Goal: Information Seeking & Learning: Find specific fact

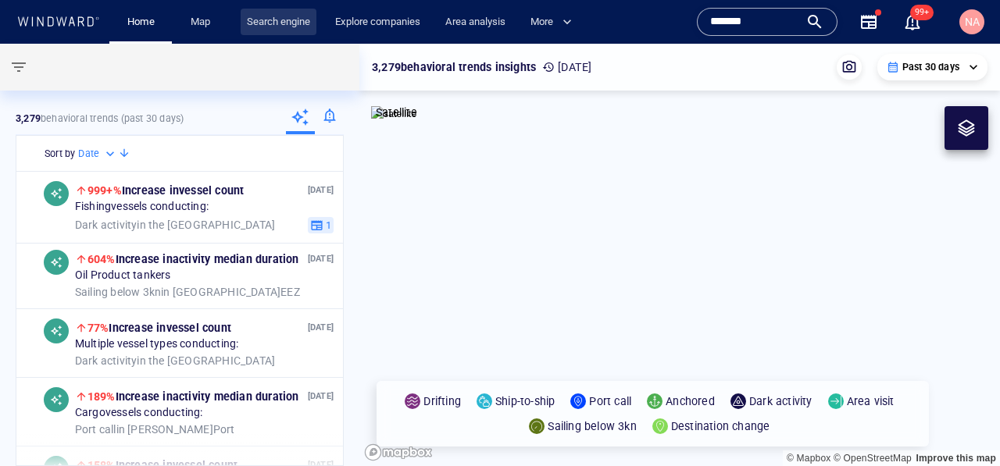
click at [253, 9] on link "Search engine" at bounding box center [279, 22] width 76 height 27
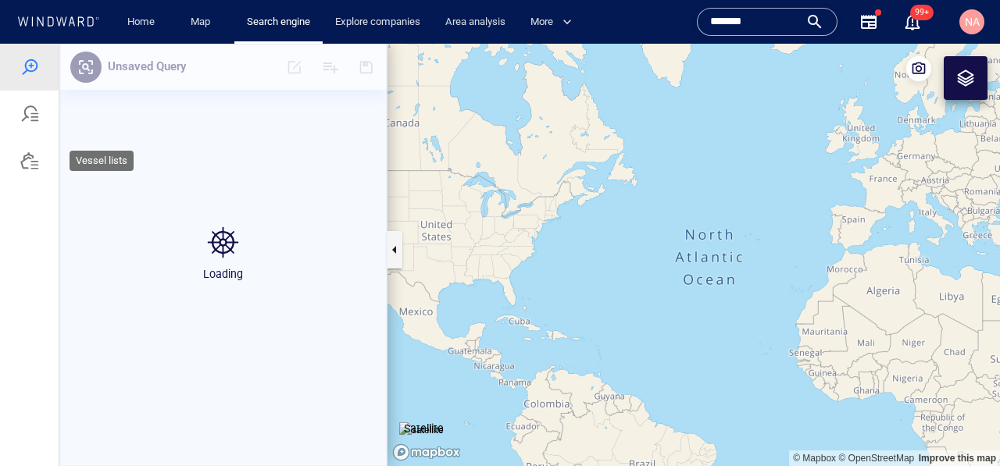
click at [41, 162] on div at bounding box center [29, 160] width 59 height 47
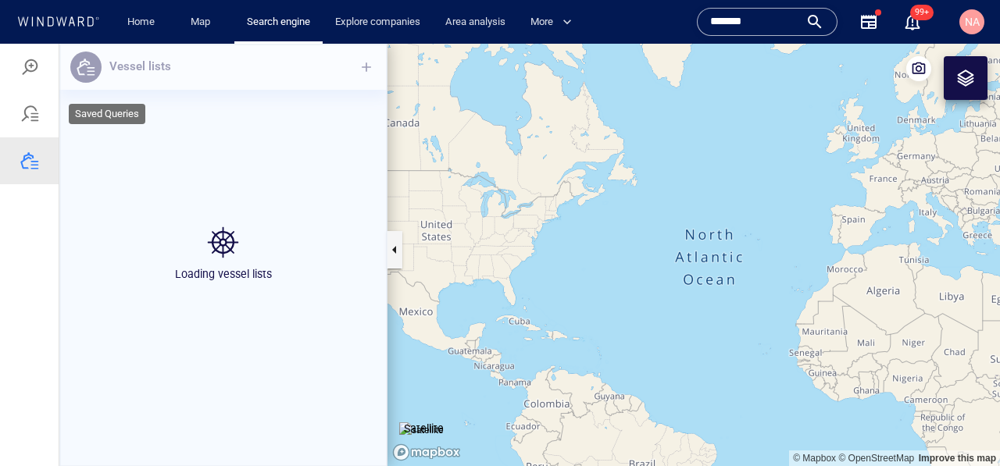
click at [37, 67] on div at bounding box center [29, 67] width 19 height 19
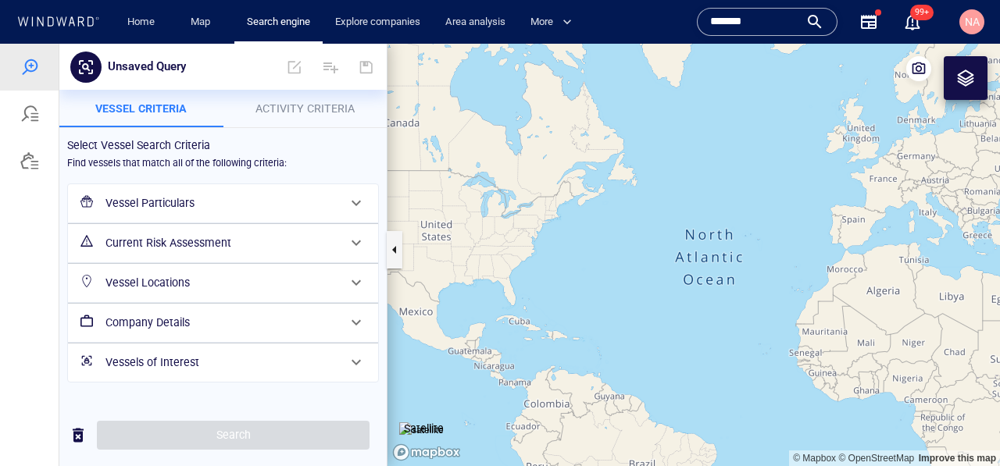
click at [268, 365] on h6 "Vessels of Interest" at bounding box center [221, 363] width 232 height 20
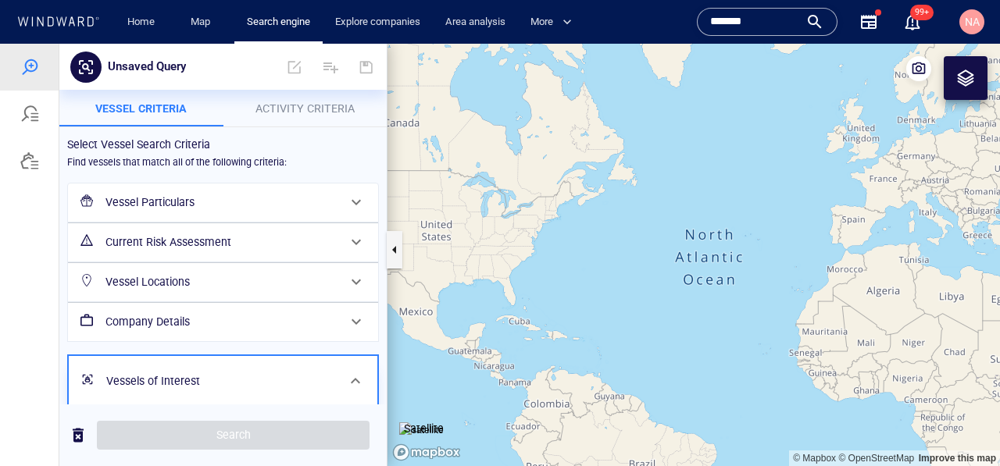
scroll to position [50, 0]
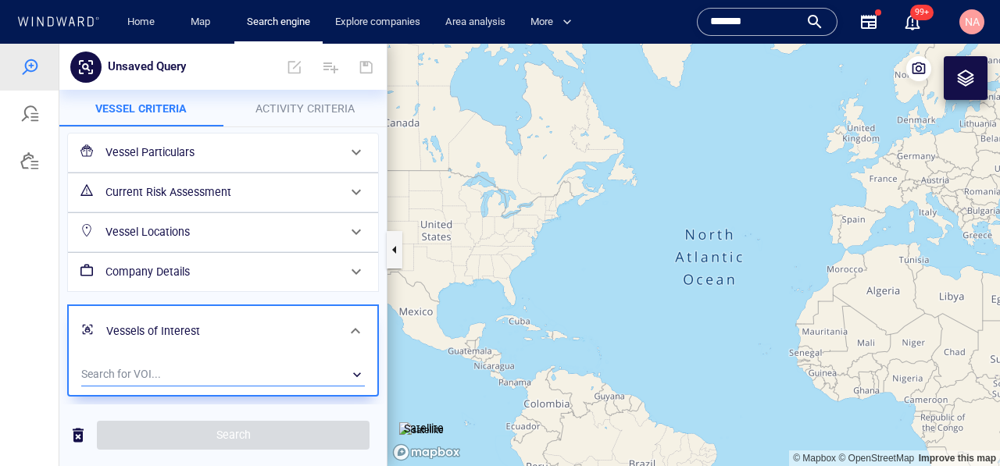
click at [208, 374] on div "​" at bounding box center [223, 374] width 284 height 23
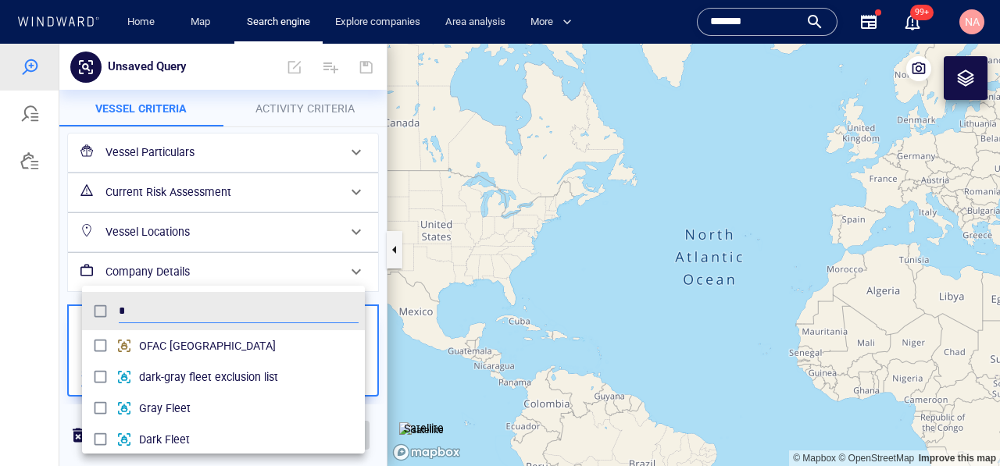
scroll to position [155, 283]
type input "*"
click at [276, 138] on div at bounding box center [500, 255] width 1000 height 423
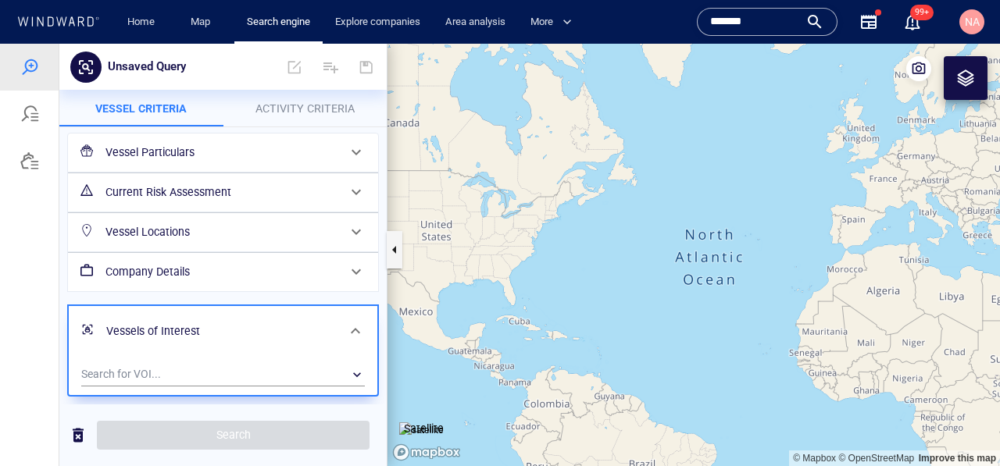
click at [228, 156] on h6 "Vessel Particulars" at bounding box center [221, 153] width 232 height 20
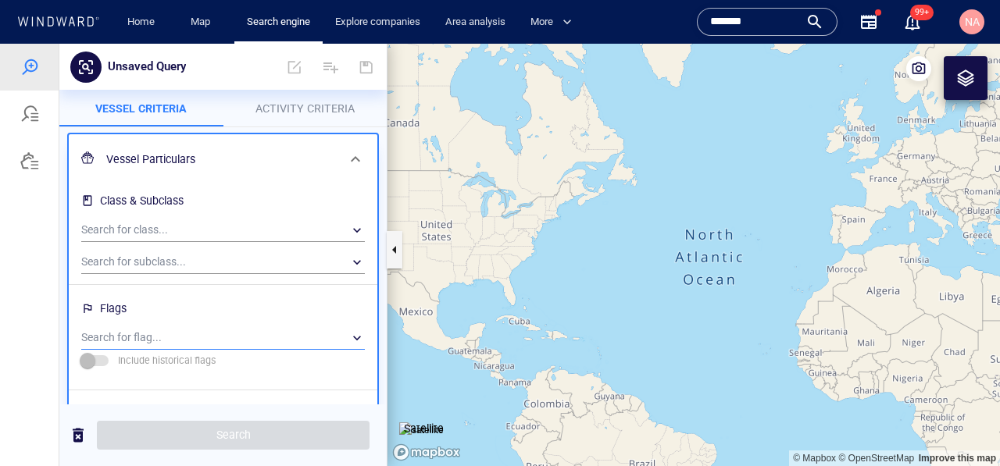
click at [149, 344] on div "​" at bounding box center [223, 338] width 284 height 23
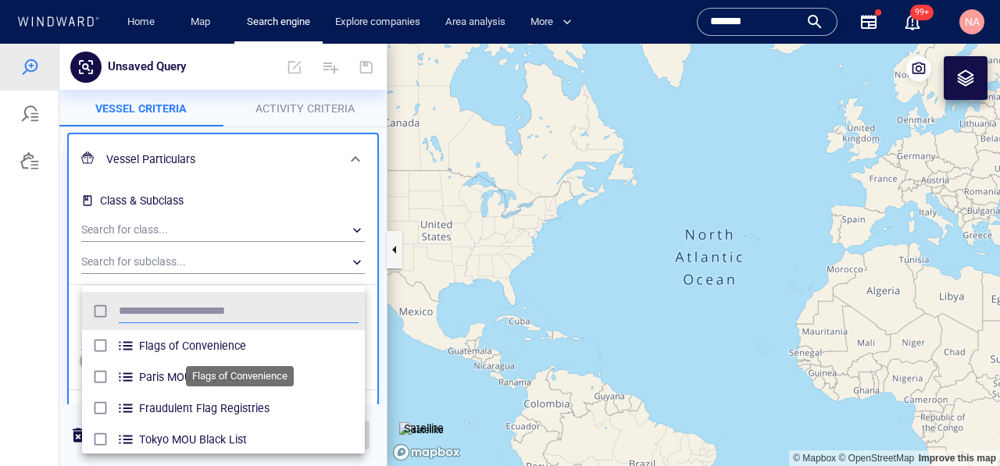
scroll to position [155, 283]
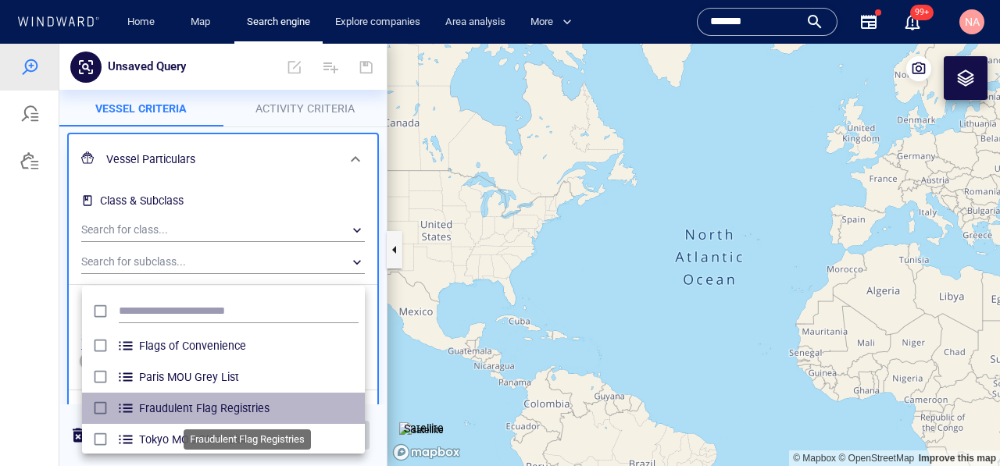
click at [234, 409] on span "Fraudulent Flag Registries" at bounding box center [249, 408] width 220 height 19
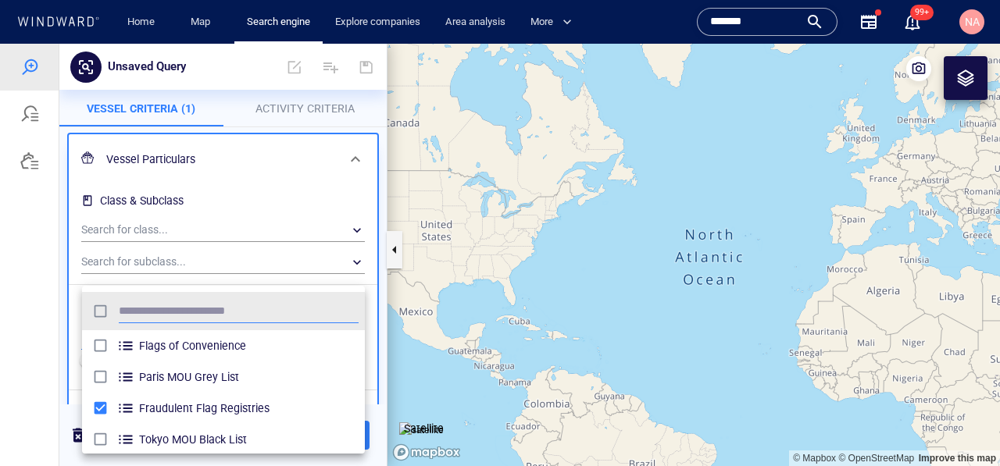
click at [32, 333] on div at bounding box center [500, 255] width 1000 height 423
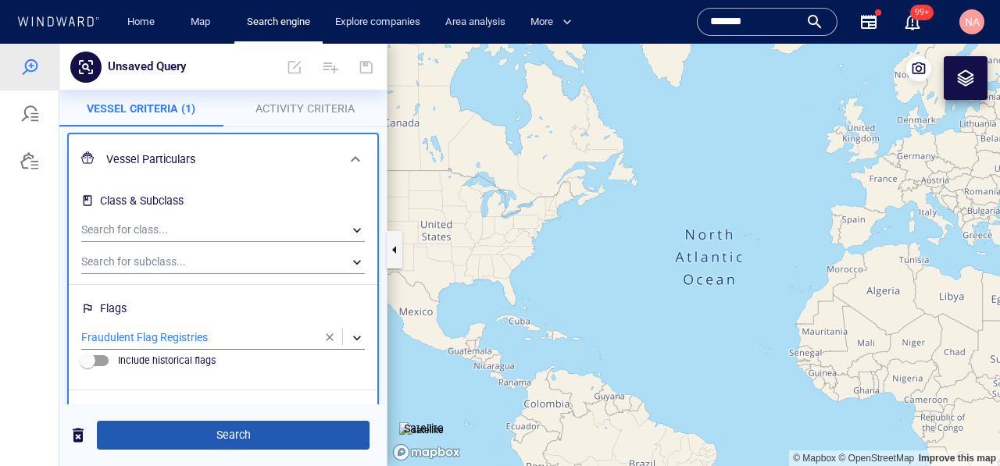
click at [214, 444] on span "Search" at bounding box center [233, 436] width 248 height 20
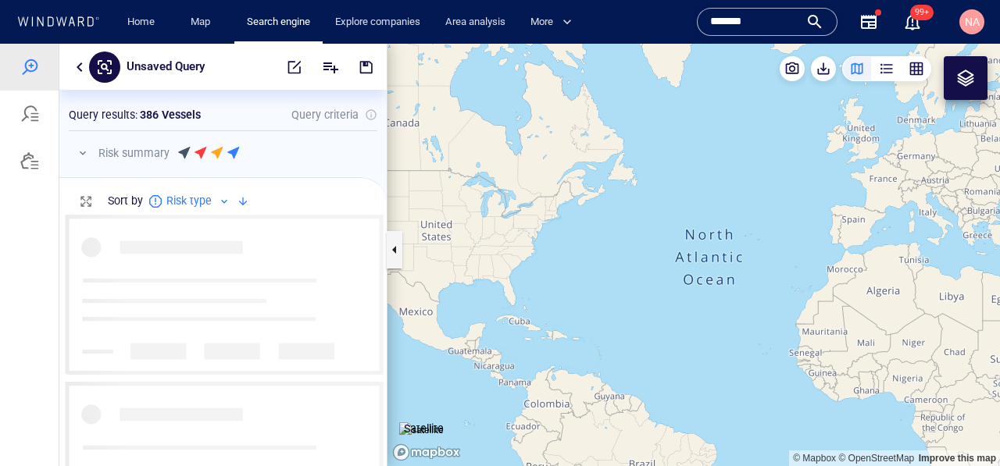
scroll to position [252, 327]
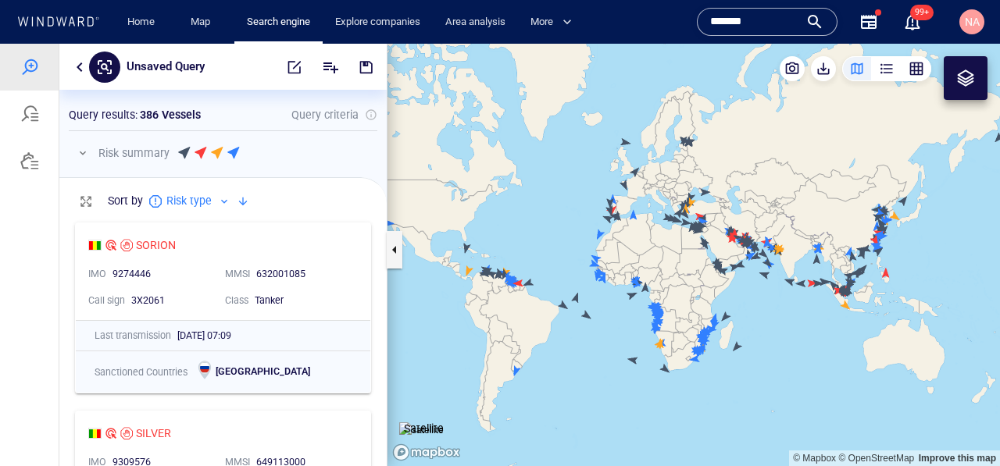
click at [754, 21] on input "*******" at bounding box center [754, 21] width 89 height 23
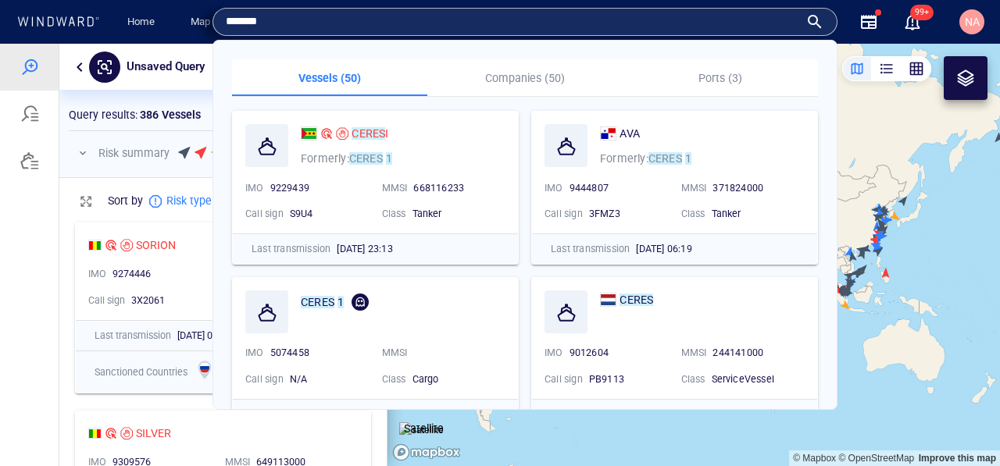
click at [754, 21] on input "*******" at bounding box center [512, 21] width 573 height 23
paste input "text"
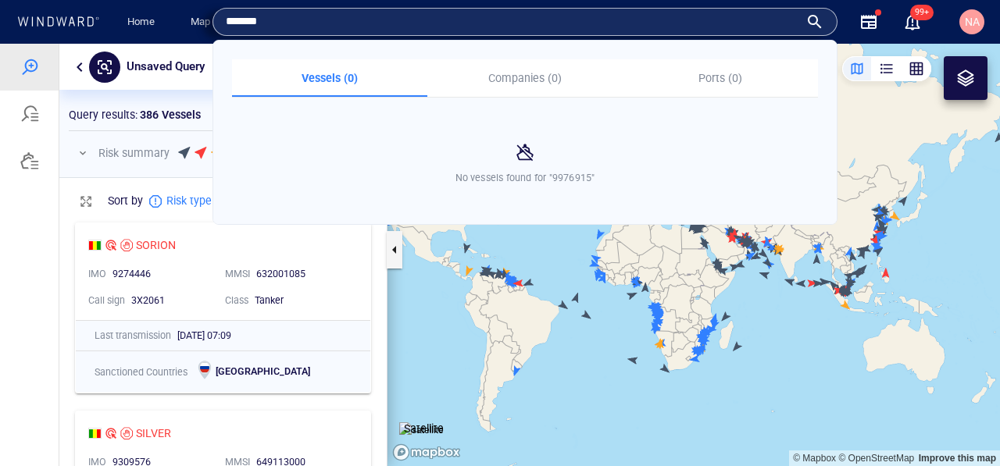
click at [450, 26] on input "*******" at bounding box center [512, 21] width 573 height 23
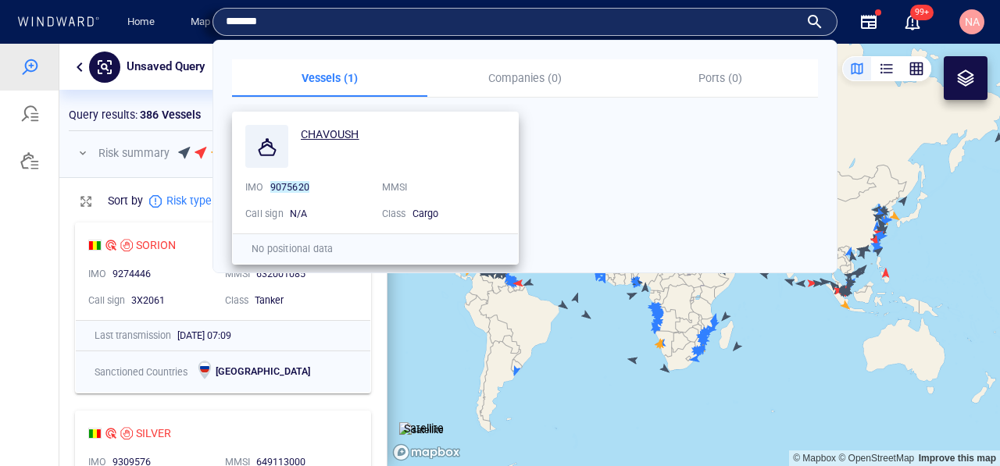
type input "*******"
click at [351, 134] on span "CHAVOUSH" at bounding box center [330, 134] width 59 height 12
